Goal: Transaction & Acquisition: Register for event/course

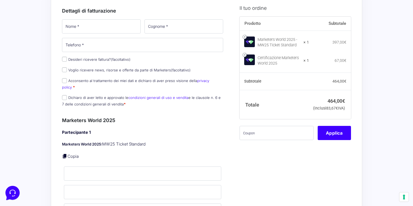
scroll to position [71, 0]
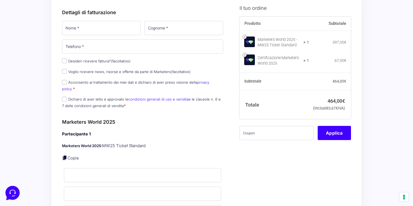
click at [94, 97] on label "Dichiaro di aver letto e approvato le condizioni generali di uso e vendita e le…" at bounding box center [141, 102] width 159 height 11
click at [67, 97] on input "Dichiaro di aver letto e approvato le condizioni generali di uso e vendita e le…" at bounding box center [64, 99] width 5 height 5
checkbox input "true"
click at [90, 84] on label "Acconsento al trattamento dei miei dati e dichiaro di aver preso visione della …" at bounding box center [135, 85] width 147 height 11
click at [67, 84] on input "Acconsento al trattamento dei miei dati e dichiaro di aver preso visione della …" at bounding box center [64, 82] width 5 height 5
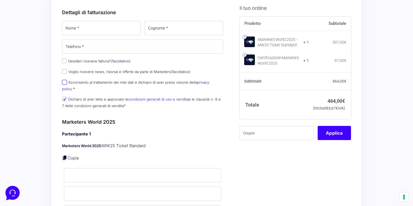
checkbox input "true"
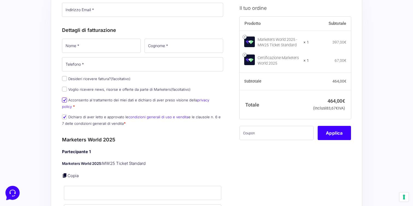
scroll to position [50, 0]
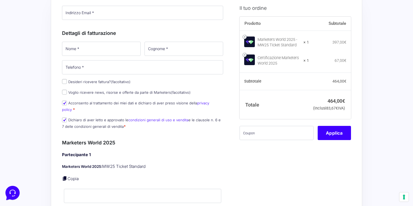
click at [90, 83] on label "Desideri ricevere fattura? (facoltativo)" at bounding box center [96, 82] width 69 height 4
click at [67, 83] on input "Desideri ricevere fattura? (facoltativo)" at bounding box center [64, 81] width 5 height 5
checkbox input "true"
select select "IT"
type input "0000000"
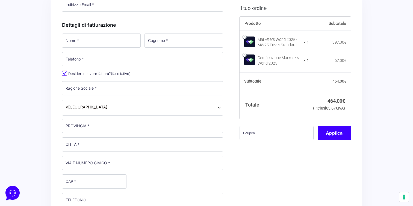
scroll to position [59, 0]
click at [92, 90] on input "Ragione Sociale *" at bounding box center [142, 88] width 161 height 14
click at [97, 91] on input "Ragione Sociale *" at bounding box center [142, 88] width 161 height 14
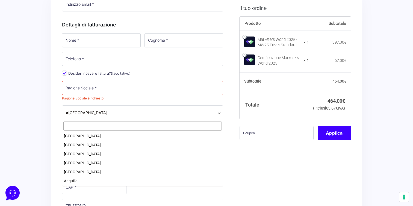
click at [72, 114] on span "× [GEOGRAPHIC_DATA]" at bounding box center [142, 114] width 161 height 16
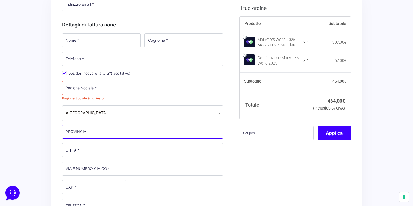
click at [84, 129] on input "PROVINCIA *" at bounding box center [142, 132] width 161 height 14
type input "BA"
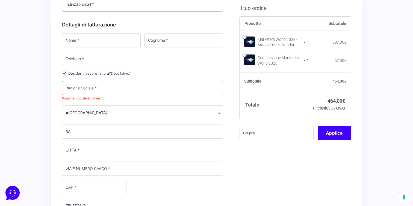
type input "[EMAIL_ADDRESS][DOMAIN_NAME]"
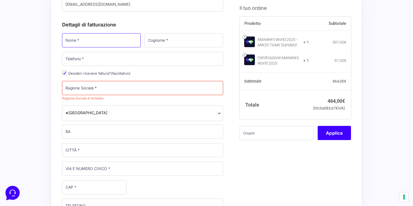
type input "[PERSON_NAME]"
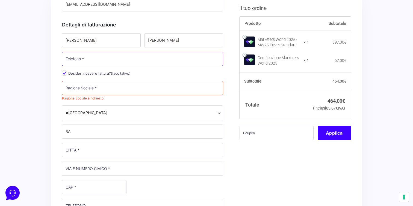
type input "[PHONE_NUMBER]"
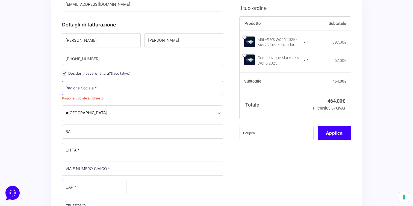
type input "ISOLA Studio"
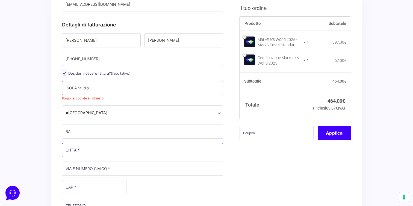
type input "[PERSON_NAME] in [GEOGRAPHIC_DATA]"
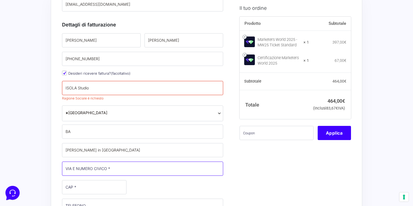
type input "[STREET_ADDRESS][PERSON_NAME]"
type input "70024"
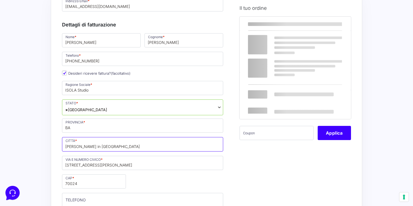
click at [94, 148] on input "[PERSON_NAME] in [GEOGRAPHIC_DATA]" at bounding box center [142, 144] width 161 height 14
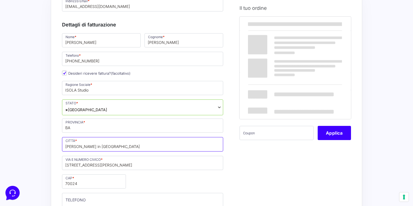
click at [94, 148] on input "[PERSON_NAME] in [GEOGRAPHIC_DATA]" at bounding box center [142, 144] width 161 height 14
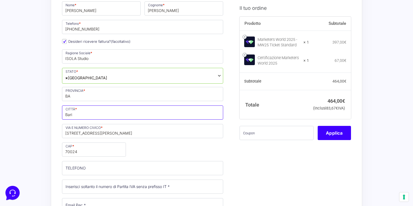
scroll to position [132, 0]
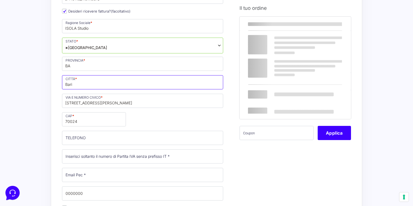
type input "Bari"
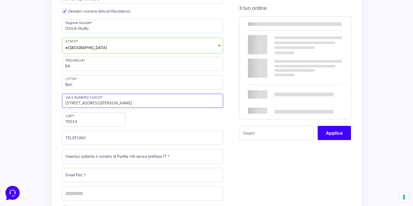
click at [84, 105] on input "[STREET_ADDRESS][PERSON_NAME]" at bounding box center [142, 101] width 161 height 14
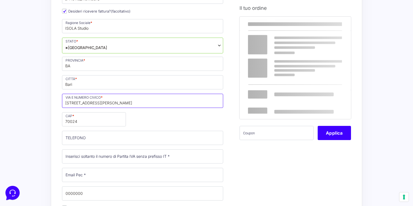
click at [84, 105] on input "[STREET_ADDRESS][PERSON_NAME]" at bounding box center [142, 101] width 161 height 14
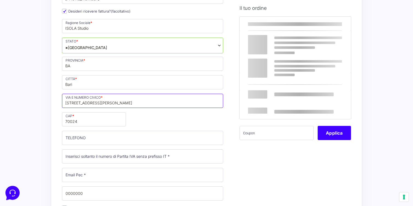
click at [84, 105] on input "[STREET_ADDRESS][PERSON_NAME]" at bounding box center [142, 101] width 161 height 14
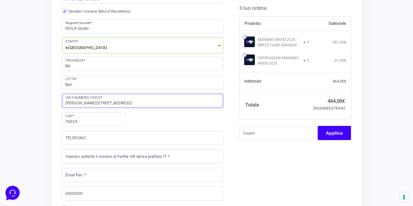
type input "[PERSON_NAME][STREET_ADDRESS]"
click at [81, 121] on input "70024" at bounding box center [94, 120] width 64 height 14
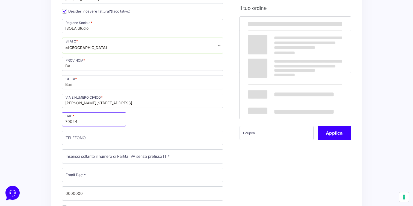
click at [81, 121] on input "70024" at bounding box center [94, 120] width 64 height 14
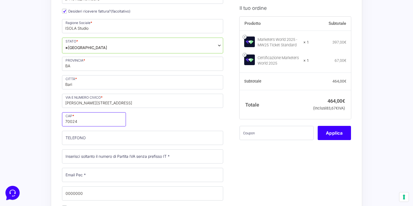
type input "70124"
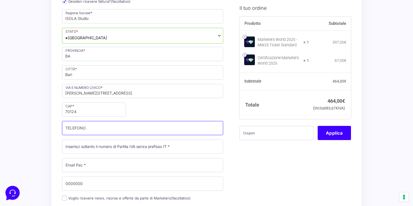
click at [116, 127] on input "TELEFONO (facoltativo)" at bounding box center [142, 128] width 161 height 14
type input "[PHONE_NUMBER]"
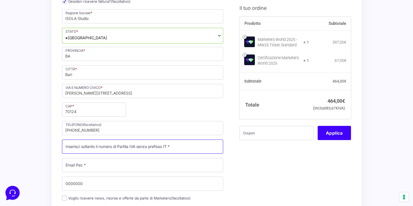
click at [81, 148] on input "Partita Iva *" at bounding box center [142, 147] width 161 height 14
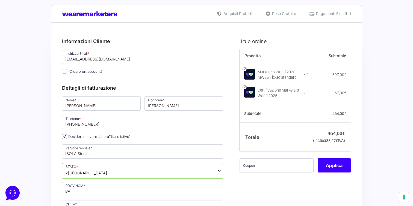
scroll to position [0, 0]
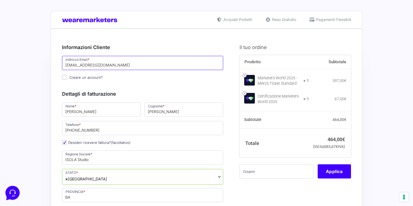
click at [90, 68] on input "[EMAIL_ADDRESS][DOMAIN_NAME]" at bounding box center [142, 63] width 161 height 14
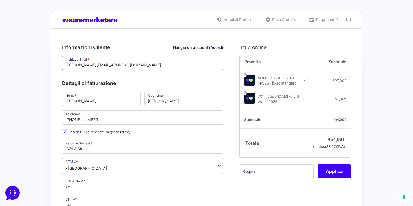
type input "[PERSON_NAME][EMAIL_ADDRESS][DOMAIN_NAME]"
click at [137, 86] on h3 "Dettagli di fatturazione" at bounding box center [142, 83] width 161 height 7
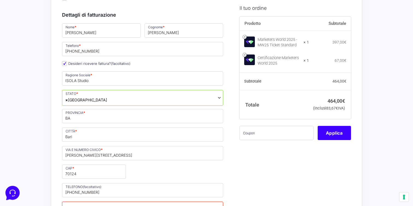
scroll to position [83, 0]
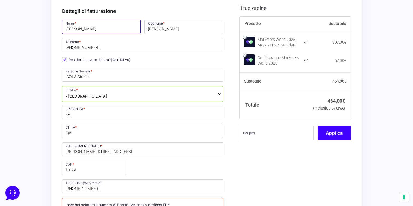
click at [114, 29] on input "[PERSON_NAME]" at bounding box center [101, 27] width 79 height 14
type input "[PERSON_NAME]"
click at [142, 59] on p "Desideri ricevere fattura? (facoltativo)" at bounding box center [142, 60] width 165 height 8
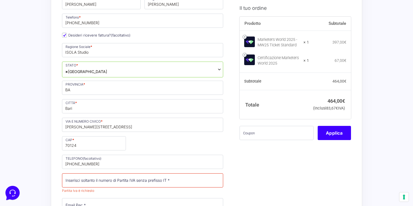
scroll to position [111, 0]
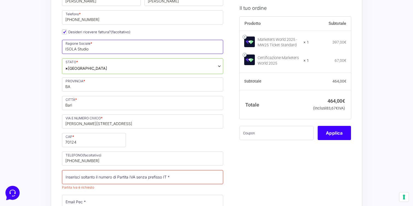
click at [87, 49] on input "ISOLA Studio" at bounding box center [142, 47] width 161 height 14
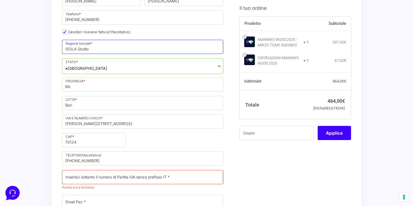
click at [87, 49] on input "ISOLA Studio" at bounding box center [142, 47] width 161 height 14
click at [72, 51] on input "Picccolo Sopietro SRL" at bounding box center [142, 47] width 161 height 14
type input "Piccolo Sopietro SRL"
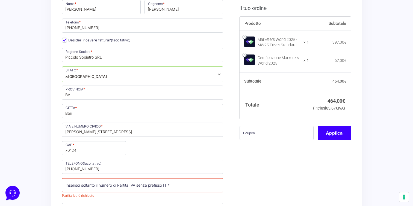
scroll to position [101, 0]
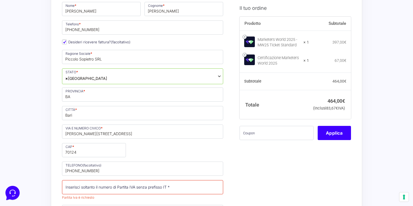
click at [77, 83] on span "× [GEOGRAPHIC_DATA]" at bounding box center [142, 77] width 161 height 16
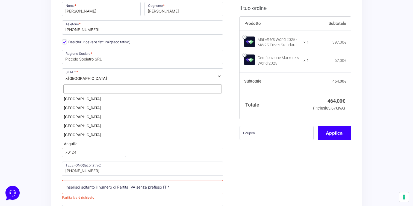
scroll to position [1046, 0]
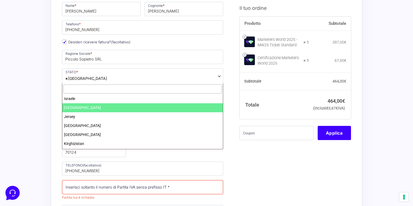
click at [77, 83] on span "× [GEOGRAPHIC_DATA]" at bounding box center [142, 77] width 161 height 16
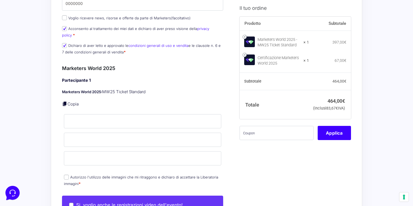
scroll to position [330, 0]
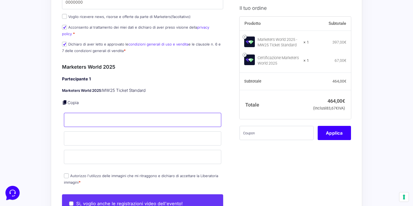
click at [101, 121] on input "Nome *" at bounding box center [142, 120] width 157 height 14
type input "[PERSON_NAME] ([GEOGRAPHIC_DATA])"
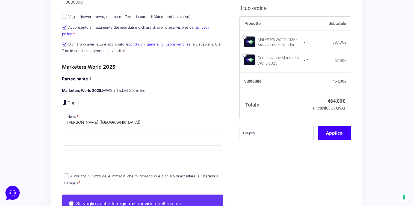
click at [125, 100] on p "Copia" at bounding box center [142, 103] width 161 height 6
click at [111, 137] on input "Cognome *" at bounding box center [142, 139] width 157 height 14
click at [128, 101] on div "Partecipante 1 Marketers World 2025: MW25 Ticket Standard Copia Nome * [PERSON_…" at bounding box center [142, 131] width 161 height 110
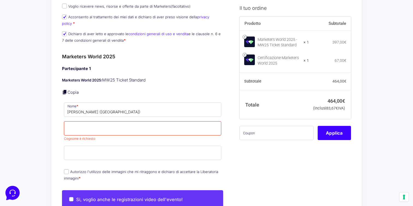
scroll to position [340, 0]
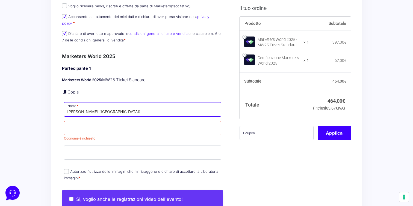
click at [96, 106] on input "[PERSON_NAME] ([GEOGRAPHIC_DATA])" at bounding box center [142, 109] width 157 height 14
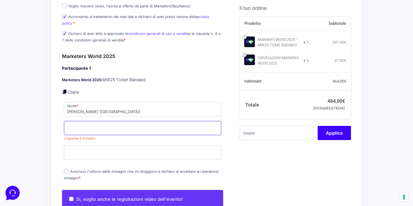
click at [99, 122] on input "Cognome *" at bounding box center [142, 128] width 157 height 14
paste input "[PERSON_NAME]"
type input "[PERSON_NAME]"
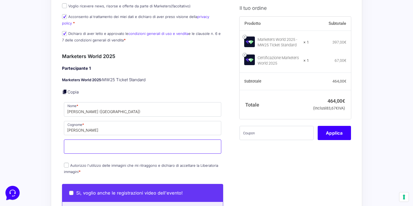
click at [77, 149] on p "Email *" at bounding box center [142, 147] width 161 height 16
click at [84, 143] on input "Email *" at bounding box center [142, 147] width 157 height 14
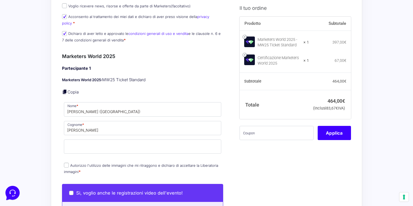
click at [63, 139] on p "Email *" at bounding box center [142, 147] width 161 height 16
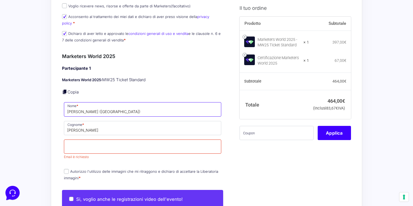
drag, startPoint x: 102, startPoint y: 107, endPoint x: 130, endPoint y: 108, distance: 27.6
click at [129, 108] on input "[PERSON_NAME] ([GEOGRAPHIC_DATA])" at bounding box center [142, 109] width 157 height 14
type input "[PERSON_NAME]"
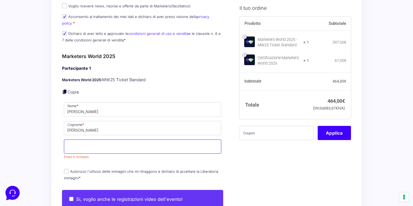
click at [78, 141] on input "Email *" at bounding box center [142, 147] width 157 height 14
type input "a"
type input "[PERSON_NAME][EMAIL_ADDRESS][DOMAIN_NAME]"
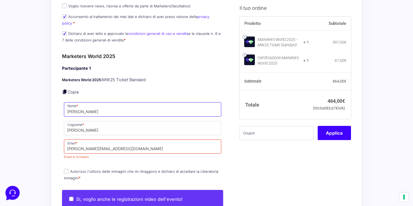
click at [102, 110] on input "[PERSON_NAME]" at bounding box center [142, 109] width 157 height 14
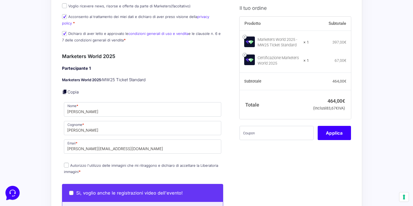
click at [55, 125] on div "Riepilogo Ordine 464,00 € Prodotto Subtotale Marketers World 2025 - MW25 Ticket…" at bounding box center [206, 120] width 311 height 865
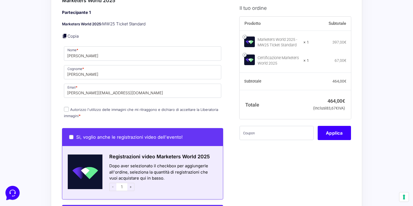
scroll to position [397, 0]
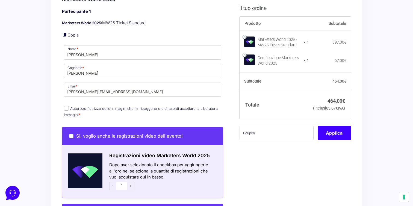
click at [66, 106] on input "Autorizzo l'utilizzo delle immagini che mi ritraggono e dichiaro di accettare l…" at bounding box center [66, 108] width 5 height 5
checkbox input "true"
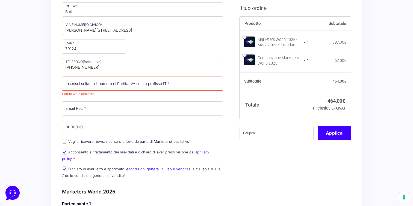
scroll to position [207, 0]
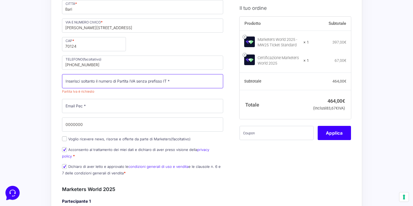
click at [108, 84] on input "Partita Iva *" at bounding box center [142, 81] width 161 height 14
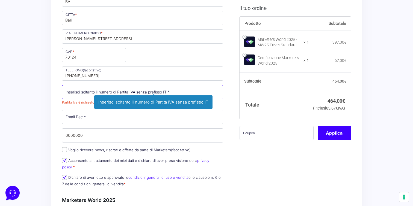
scroll to position [198, 0]
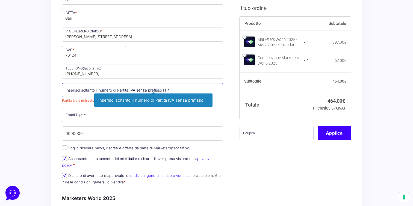
paste input "09088750725"
type input "09088750725"
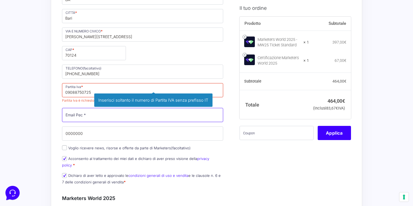
click at [86, 111] on div "Nome * [PERSON_NAME] * [PERSON_NAME] Telefono * [PHONE_NUMBER] Desideri ricever…" at bounding box center [142, 46] width 165 height 285
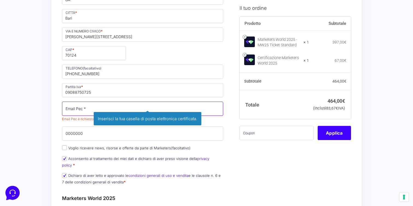
click at [156, 108] on input "Email Pec *" at bounding box center [142, 109] width 161 height 14
paste input "[EMAIL_ADDRESS][DOMAIN_NAME]"
type input "[EMAIL_ADDRESS][DOMAIN_NAME]"
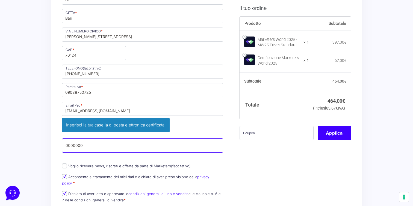
click at [75, 131] on div "Nome * [PERSON_NAME] * [PERSON_NAME] Telefono * [PHONE_NUMBER] Desideri ricever…" at bounding box center [142, 55] width 165 height 303
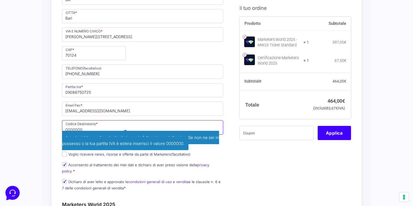
click at [135, 128] on input "0000000" at bounding box center [142, 127] width 161 height 14
paste input "E06UCUD"
type input "E06UCUD"
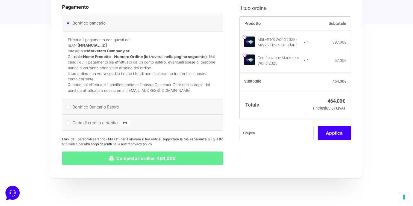
scroll to position [701, 0]
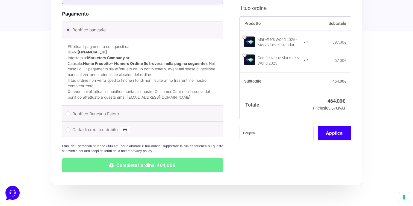
click at [123, 49] on p "Effettua il pagamento con questi dati. IBAN: [FINANCIAL_ID] Intestato a: Market…" at bounding box center [143, 61] width 150 height 34
click at [107, 50] on strong "[FINANCIAL_ID]" at bounding box center [92, 52] width 29 height 4
click at [122, 71] on p "Effettua il pagamento con questi dati. IBAN: [FINANCIAL_ID] Intestato a: Market…" at bounding box center [143, 61] width 150 height 34
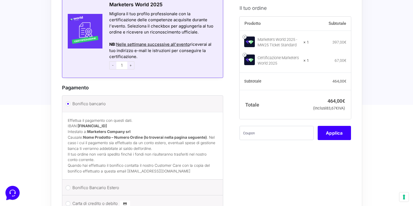
scroll to position [738, 0]
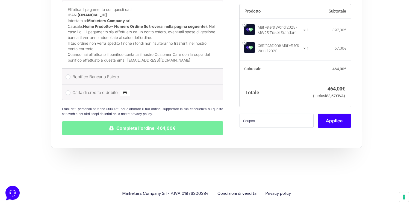
click at [189, 126] on button "Completa l'ordine 464,00€" at bounding box center [142, 129] width 161 height 14
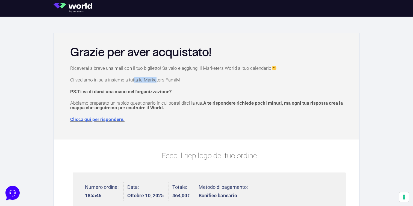
drag, startPoint x: 134, startPoint y: 79, endPoint x: 159, endPoint y: 82, distance: 25.3
click at [158, 81] on p "Ci vediamo in sala insieme a tutta la Marketers Family!" at bounding box center [209, 80] width 278 height 5
click at [159, 82] on p "Ci vediamo in sala insieme a tutta la Marketers Family!" at bounding box center [209, 80] width 278 height 5
drag, startPoint x: 132, startPoint y: 91, endPoint x: 159, endPoint y: 92, distance: 27.3
click at [158, 91] on span "Ti va di darci una mano nell’organizzazione?" at bounding box center [124, 91] width 94 height 5
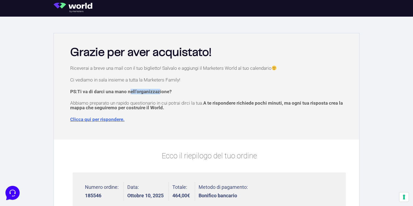
click at [159, 92] on span "Ti va di darci una mano nell’organizzazione?" at bounding box center [124, 91] width 94 height 5
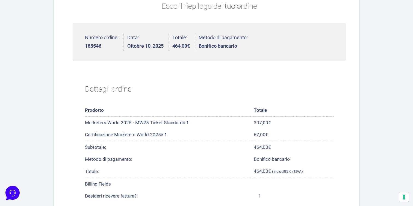
scroll to position [150, 0]
click at [94, 44] on strong "185546" at bounding box center [102, 46] width 34 height 5
copy strong "185546"
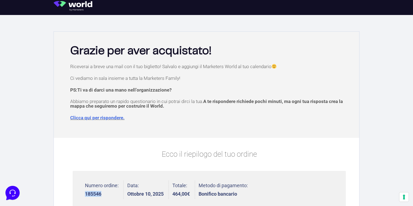
scroll to position [0, 0]
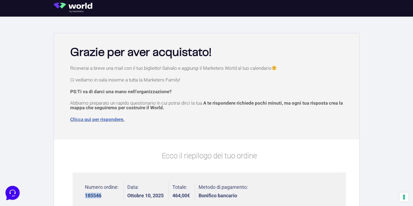
click at [66, 6] on img at bounding box center [75, 8] width 43 height 10
click at [75, 6] on img at bounding box center [75, 8] width 43 height 10
click at [72, 11] on img at bounding box center [75, 8] width 43 height 10
